Goal: Transaction & Acquisition: Book appointment/travel/reservation

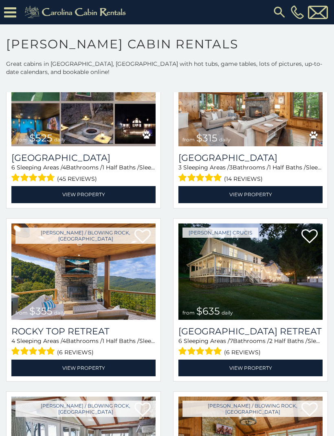
scroll to position [258, 0]
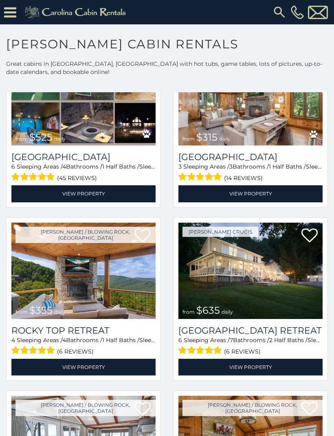
click at [59, 295] on img at bounding box center [83, 271] width 144 height 96
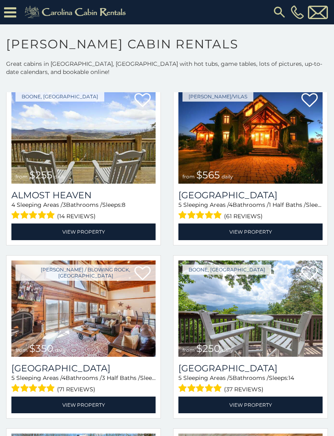
scroll to position [1451, 0]
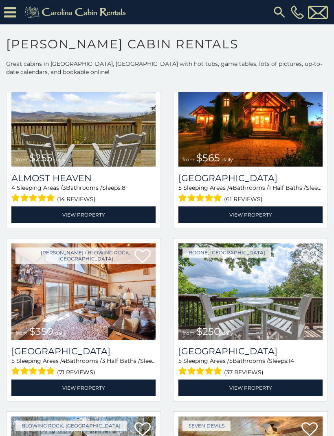
click at [257, 318] on img at bounding box center [250, 292] width 144 height 96
click at [255, 317] on img at bounding box center [250, 292] width 144 height 96
click at [255, 390] on link "View Property" at bounding box center [250, 388] width 144 height 17
click at [257, 311] on img at bounding box center [250, 292] width 144 height 96
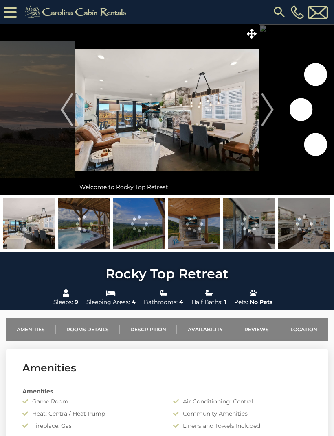
click at [274, 108] on button "Next" at bounding box center [267, 109] width 17 height 171
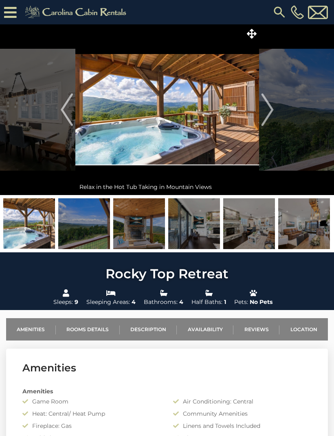
click at [270, 109] on img "Next" at bounding box center [267, 110] width 12 height 33
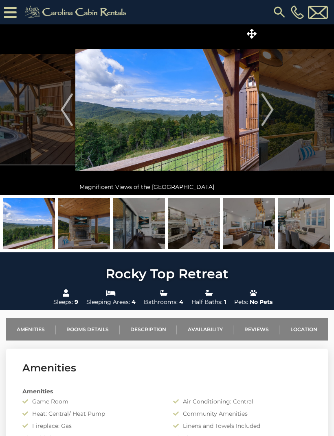
click at [273, 113] on button "Next" at bounding box center [267, 109] width 17 height 171
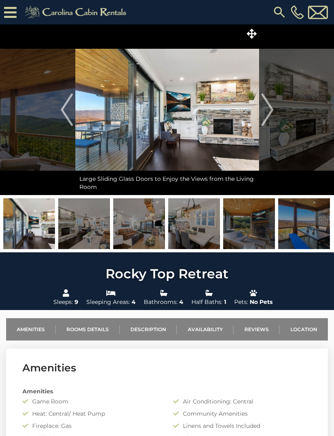
click at [273, 108] on img "Next" at bounding box center [267, 110] width 12 height 33
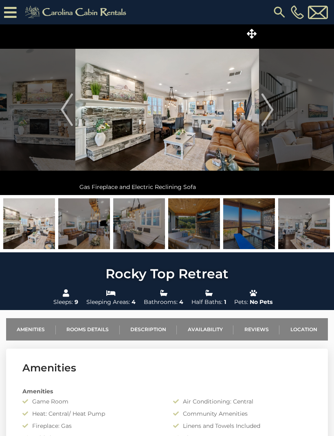
click at [269, 109] on img "Next" at bounding box center [267, 110] width 12 height 33
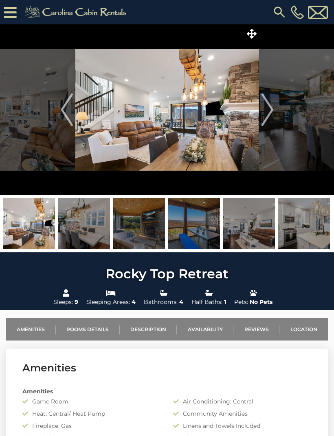
click at [259, 105] on button "Next" at bounding box center [267, 109] width 17 height 171
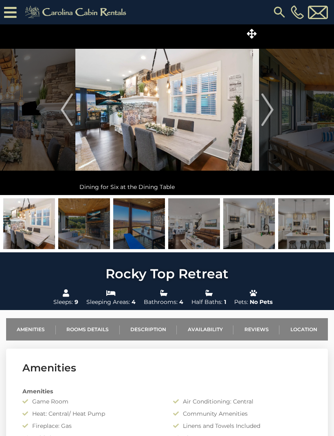
click at [272, 114] on img "Next" at bounding box center [267, 110] width 12 height 33
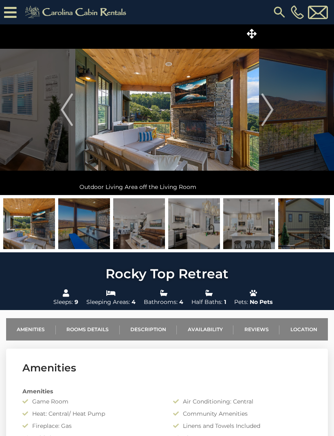
click at [262, 117] on img "Next" at bounding box center [267, 110] width 12 height 33
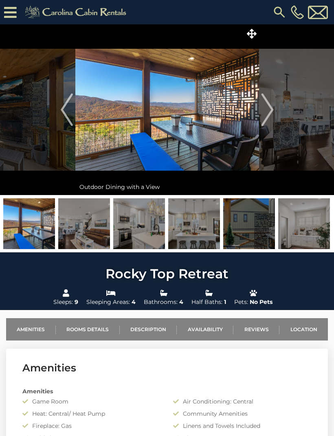
click at [271, 110] on img "Next" at bounding box center [267, 110] width 12 height 33
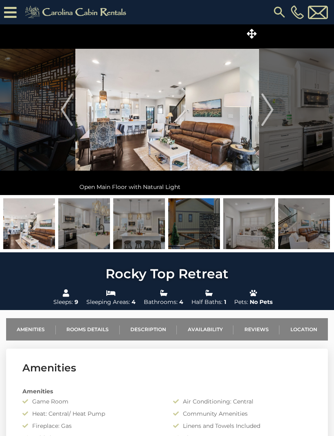
click at [121, 115] on img at bounding box center [166, 109] width 183 height 171
click at [273, 114] on button "Next" at bounding box center [267, 109] width 17 height 171
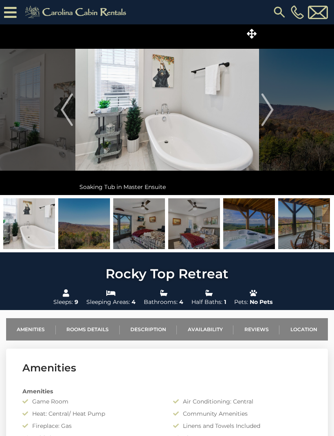
click at [310, 330] on link "Location" at bounding box center [303, 329] width 48 height 22
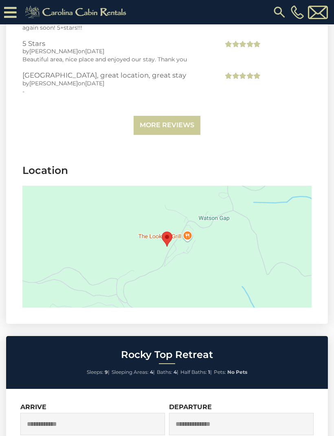
scroll to position [2513, 0]
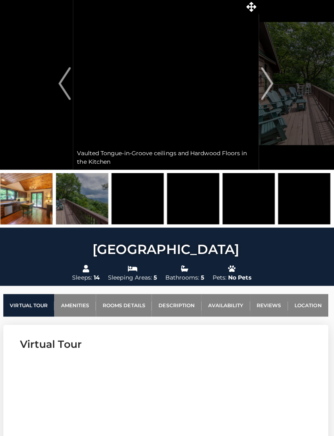
scroll to position [27, 0]
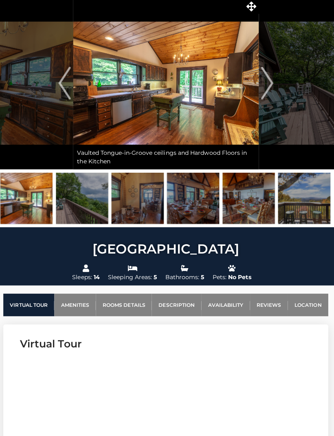
click at [265, 84] on img "Next" at bounding box center [267, 82] width 12 height 33
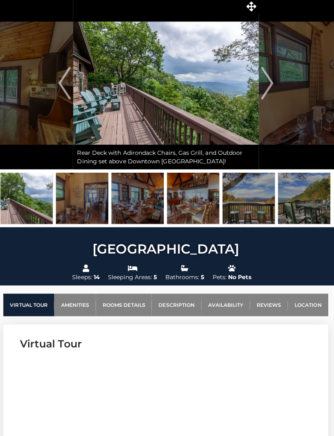
click at [271, 85] on button "Next" at bounding box center [267, 82] width 17 height 171
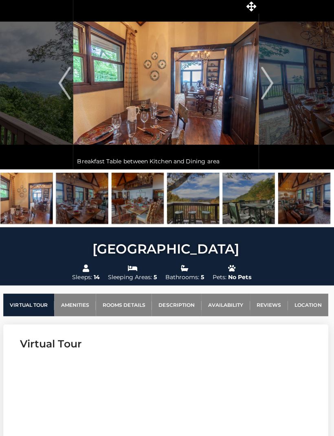
click at [267, 86] on img "Next" at bounding box center [267, 82] width 12 height 33
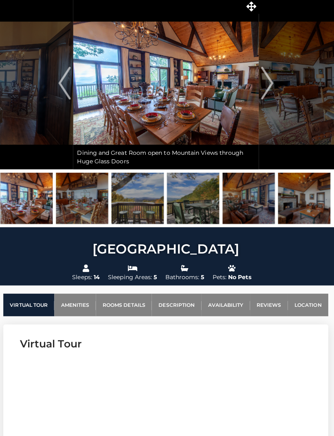
click at [269, 90] on img "Next" at bounding box center [267, 82] width 12 height 33
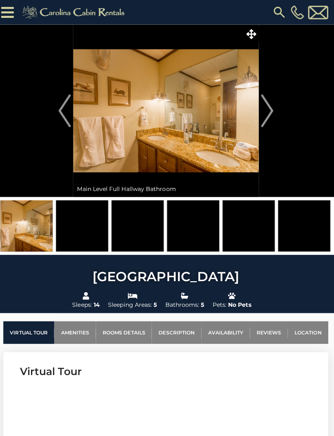
scroll to position [0, 0]
